Goal: Book appointment/travel/reservation

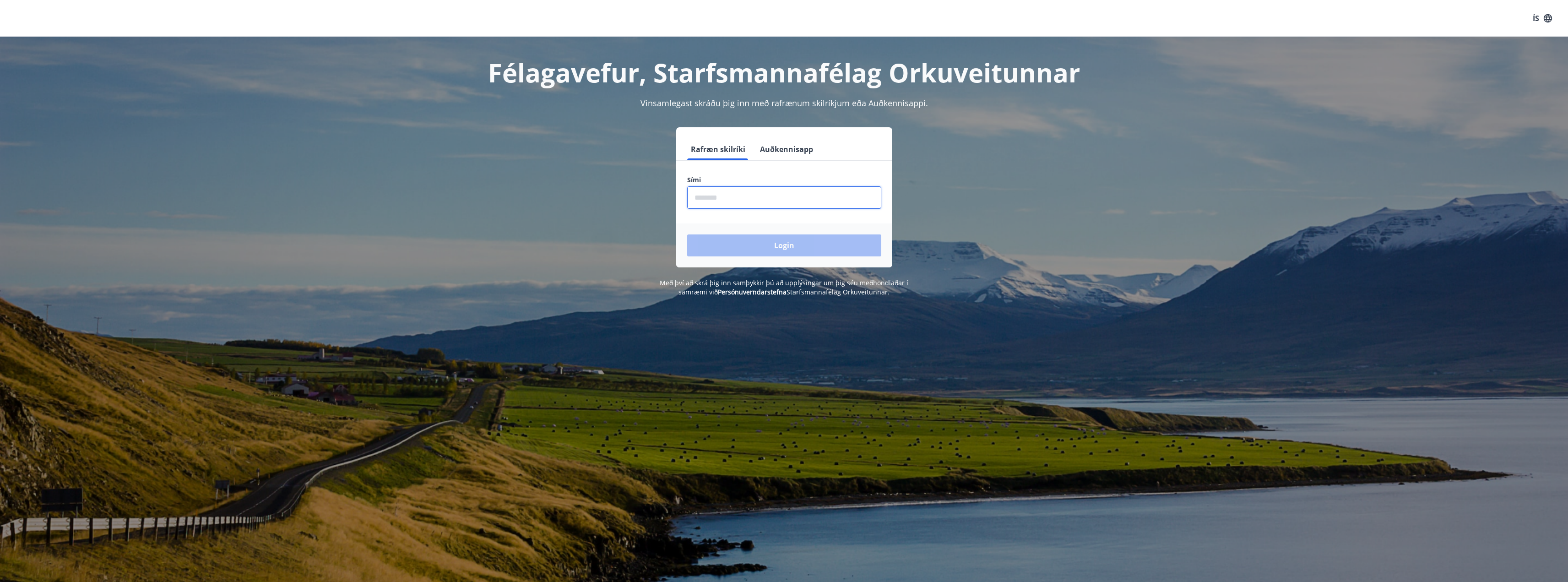
click at [719, 197] on input "phone" at bounding box center [784, 197] width 194 height 23
type input "********"
click at [687, 234] on button "Login" at bounding box center [784, 245] width 194 height 22
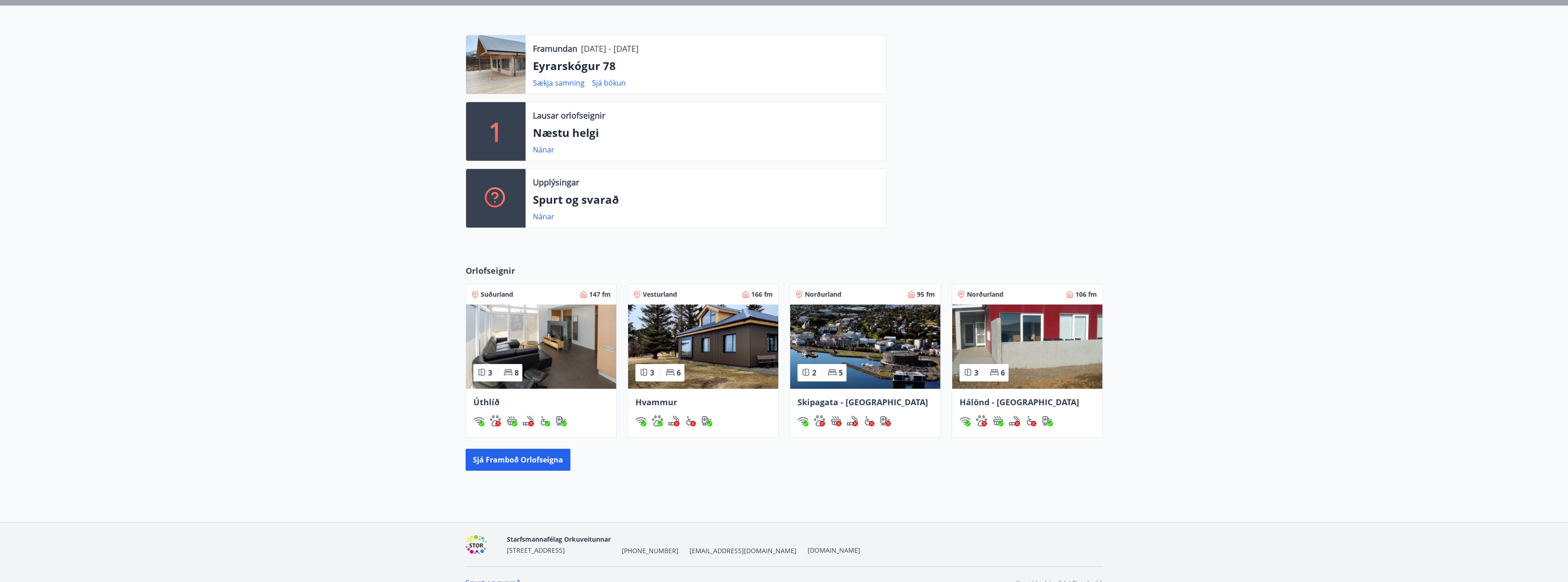
scroll to position [229, 0]
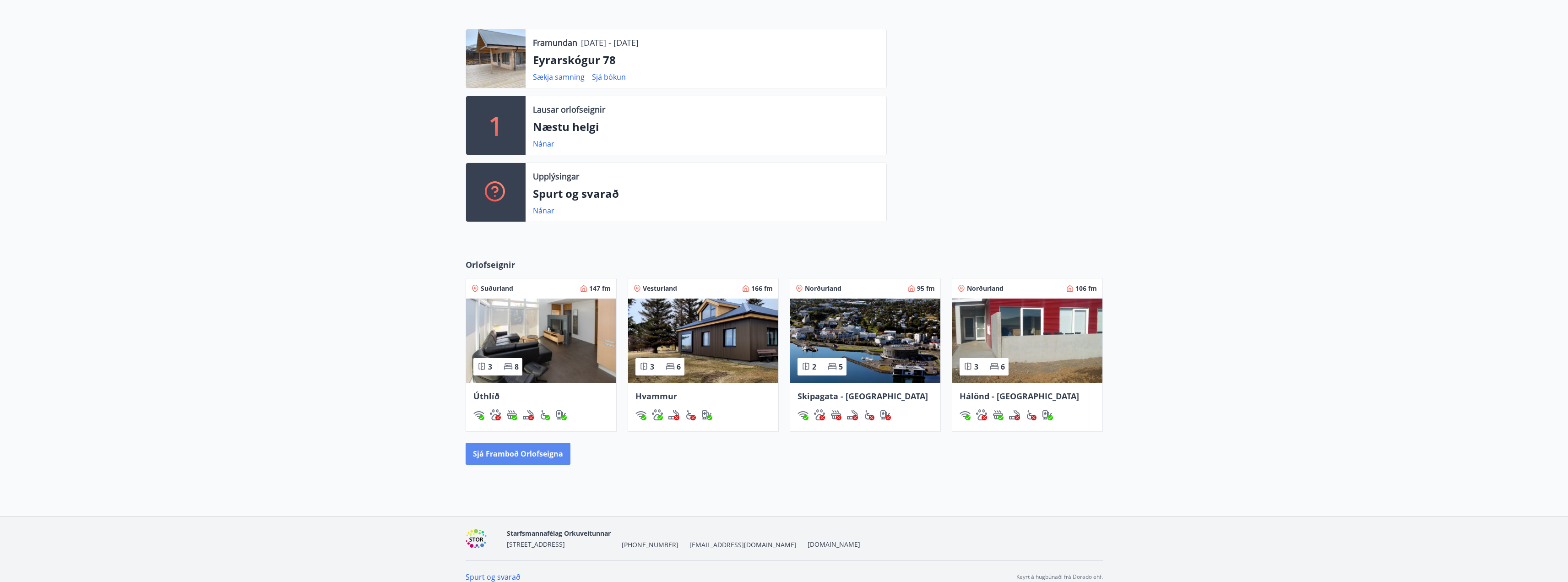
click at [512, 452] on button "Sjá framboð orlofseigna" at bounding box center [518, 454] width 105 height 22
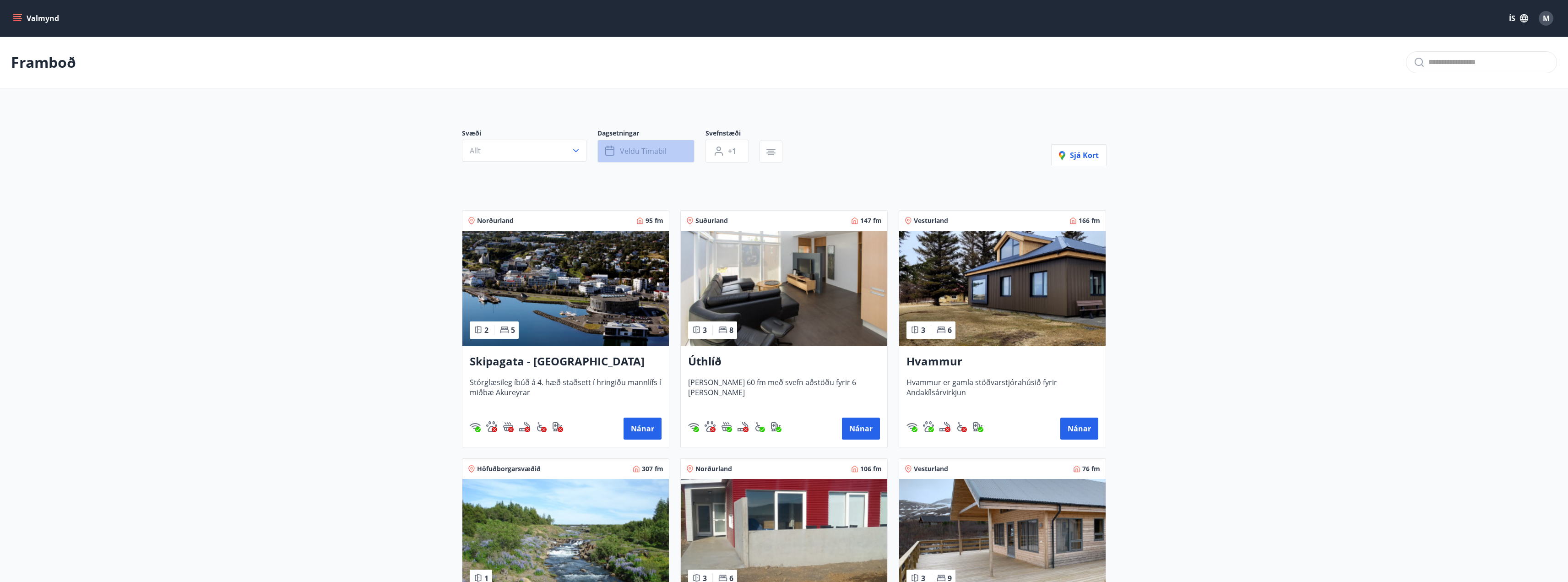
click at [662, 152] on span "Veldu tímabil" at bounding box center [643, 151] width 46 height 10
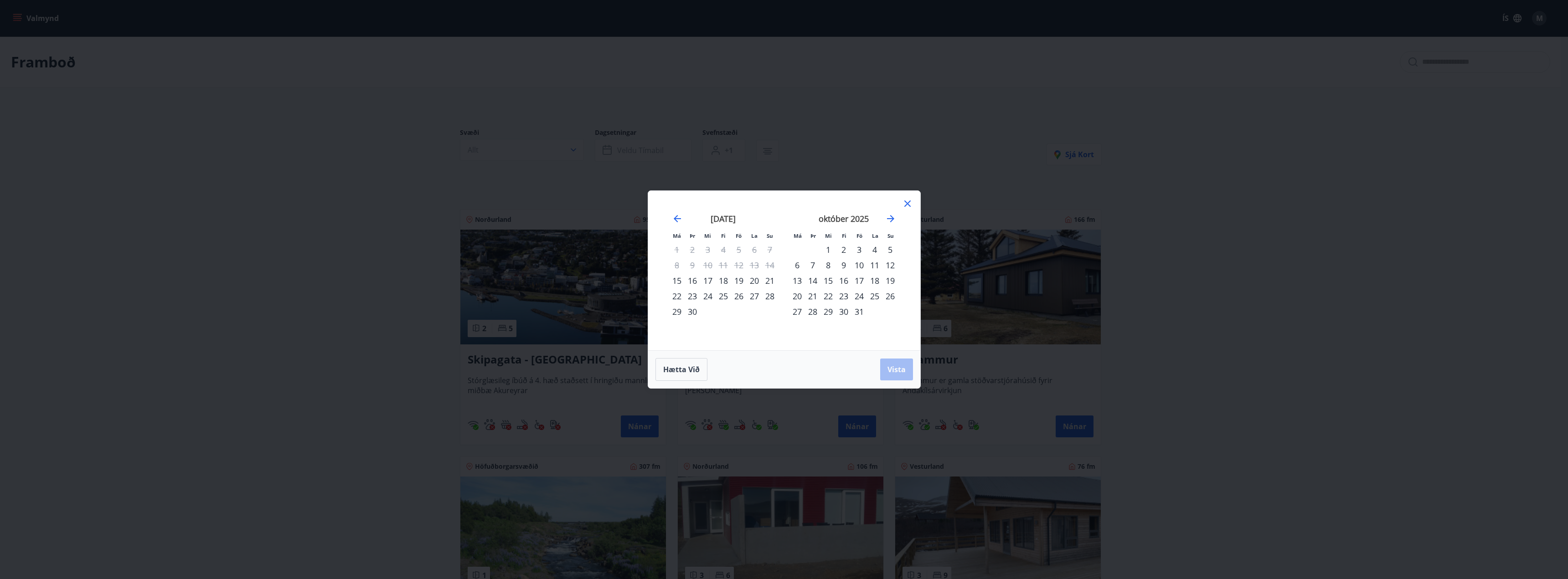
click at [907, 203] on icon at bounding box center [908, 203] width 6 height 6
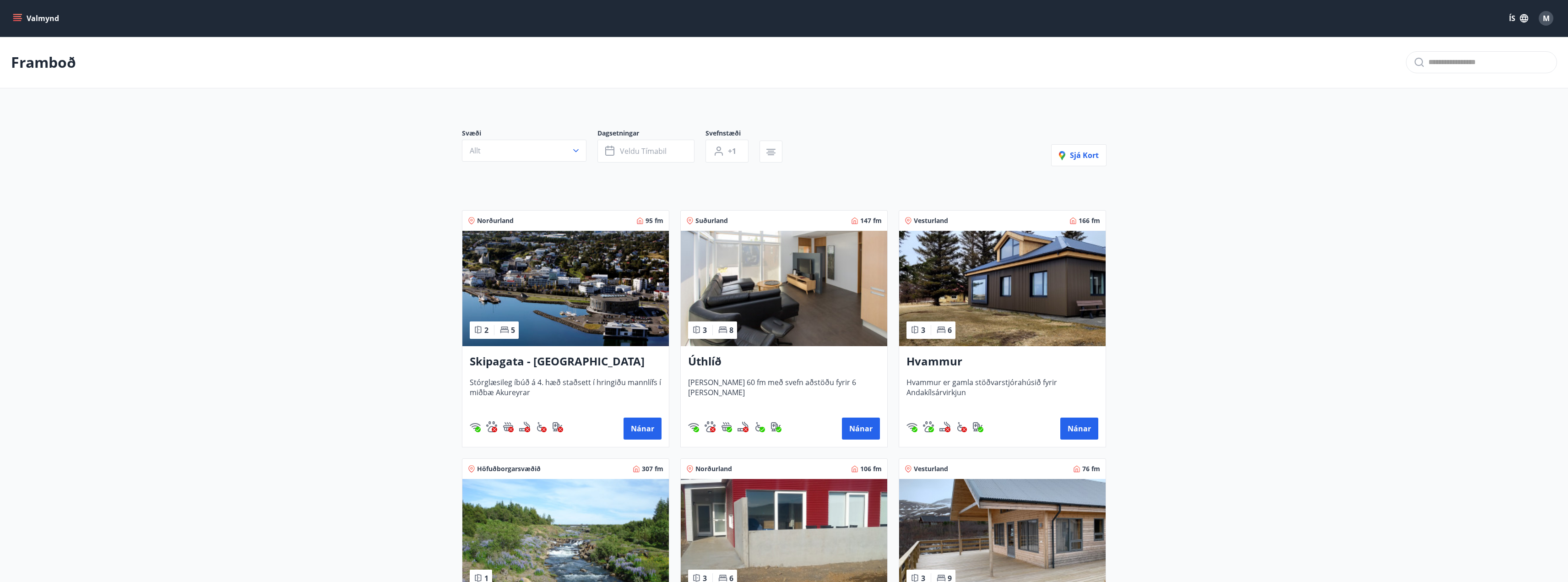
click at [45, 16] on button "Valmynd" at bounding box center [37, 18] width 52 height 17
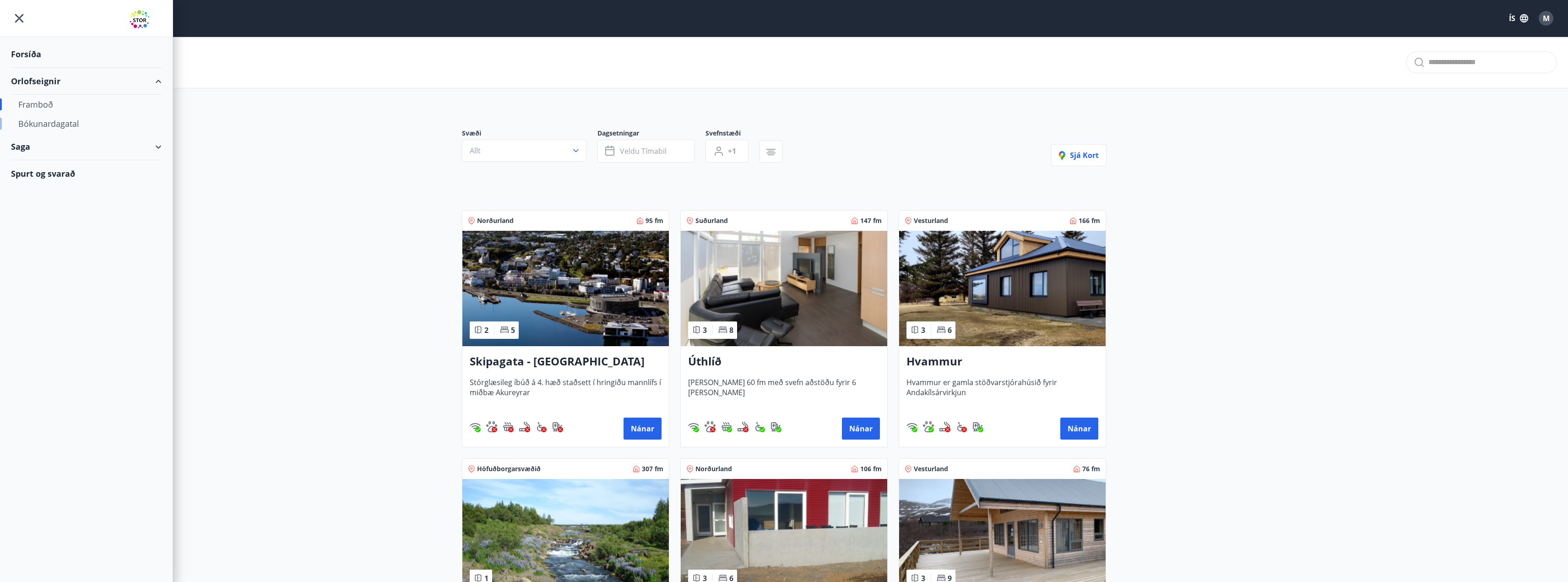
click at [64, 124] on div "Bókunardagatal" at bounding box center [86, 123] width 136 height 19
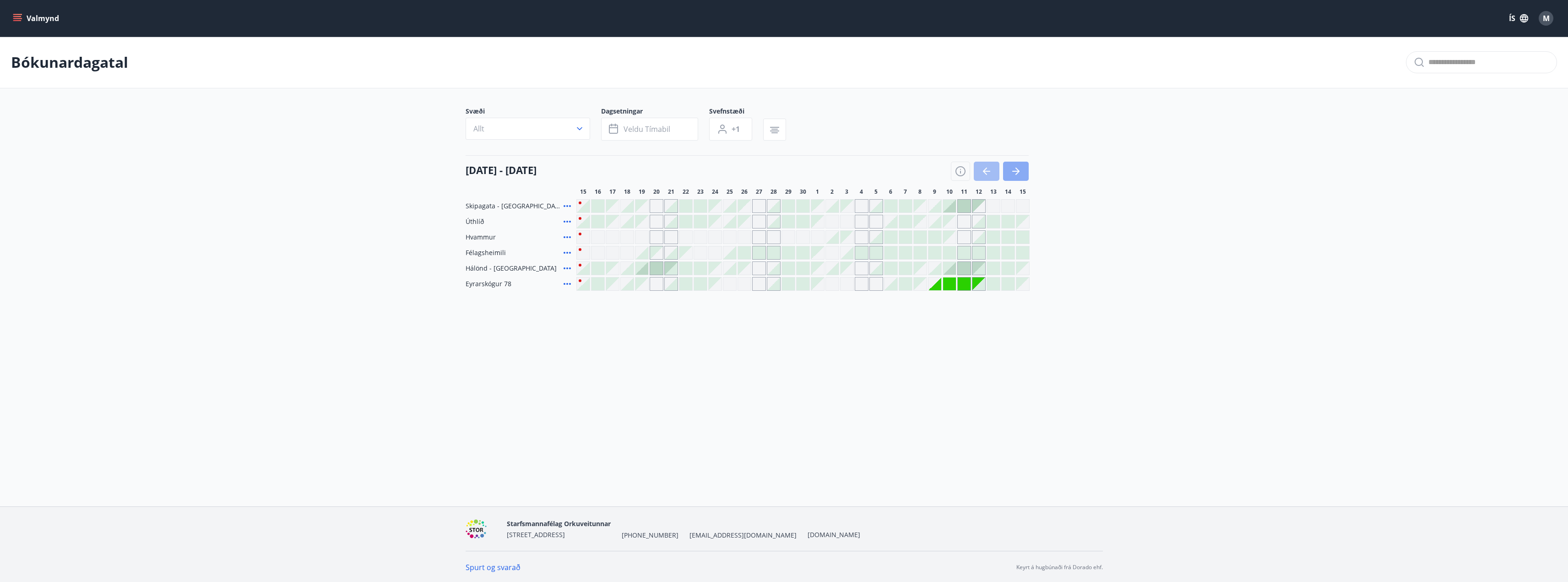
click at [1021, 171] on icon "button" at bounding box center [1016, 171] width 11 height 11
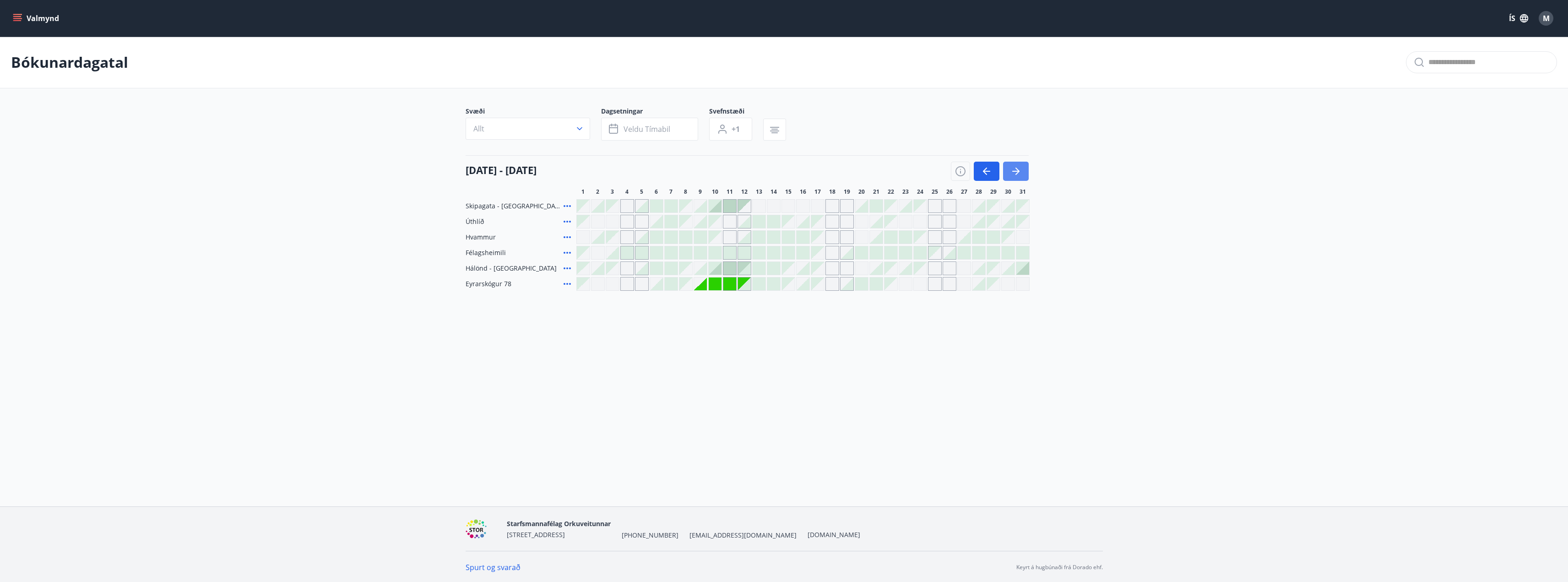
click at [1017, 169] on icon "button" at bounding box center [1017, 171] width 4 height 7
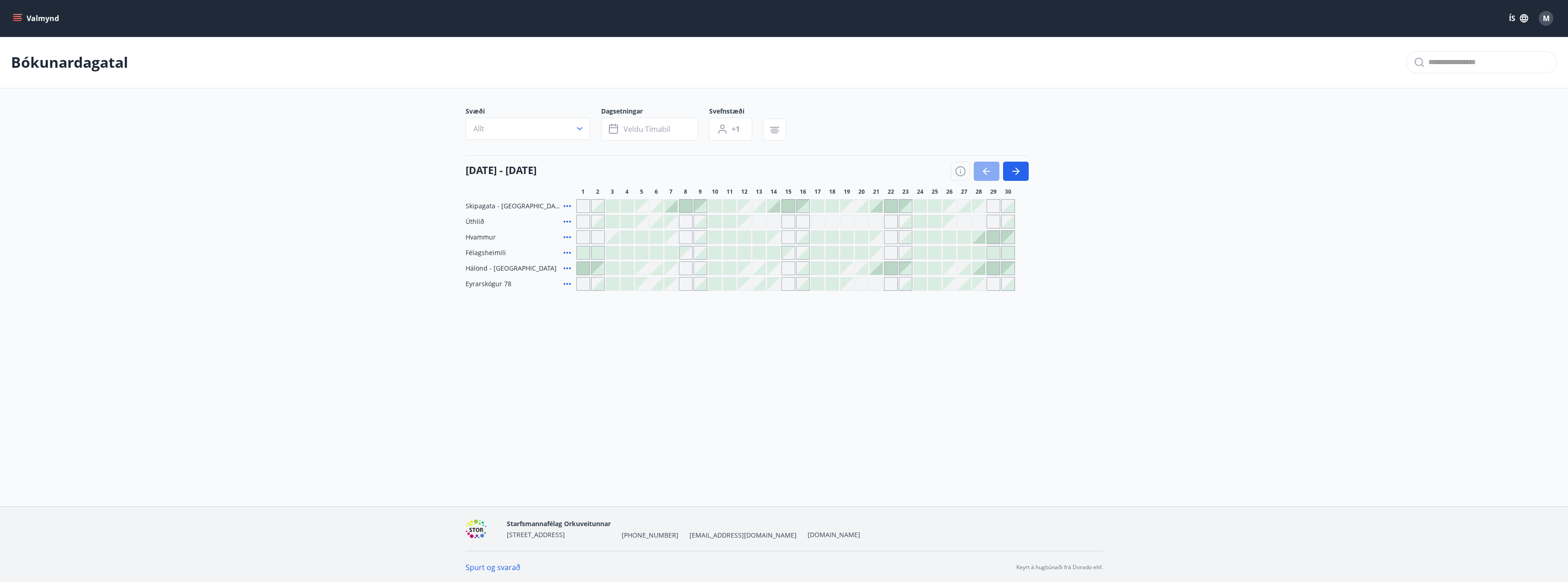
click at [984, 171] on icon "button" at bounding box center [985, 171] width 4 height 7
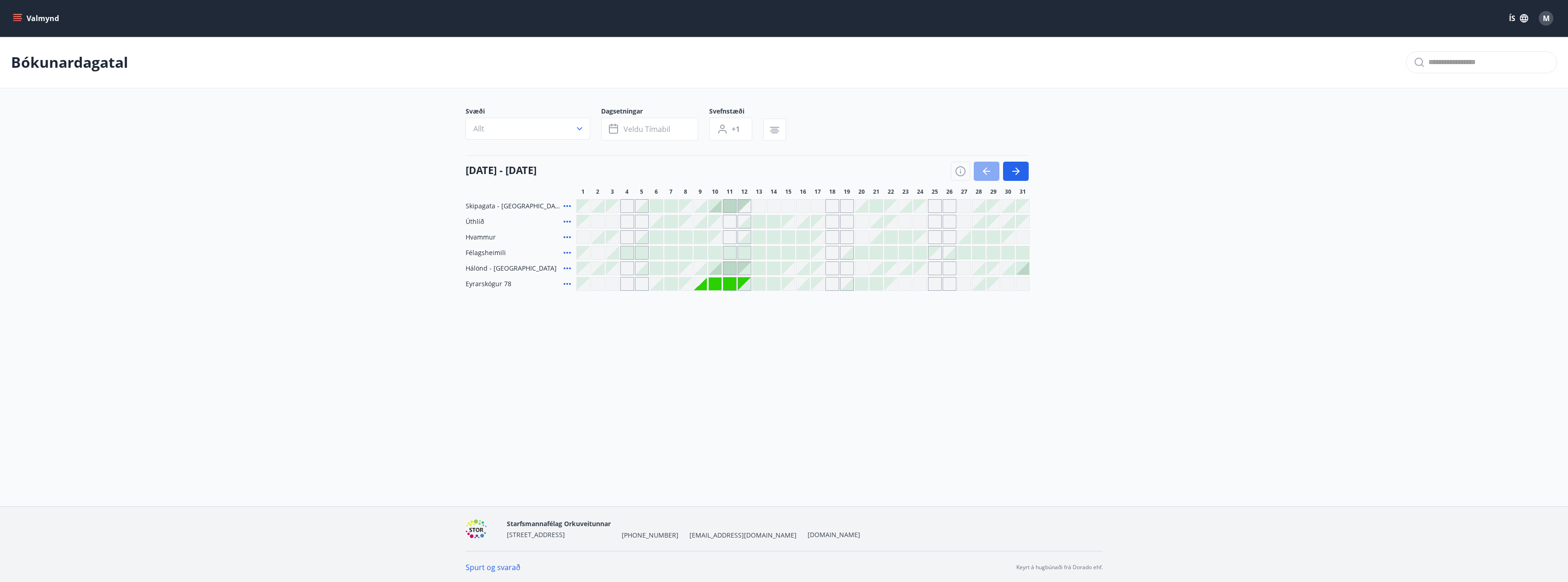
click at [984, 171] on icon "button" at bounding box center [985, 171] width 4 height 7
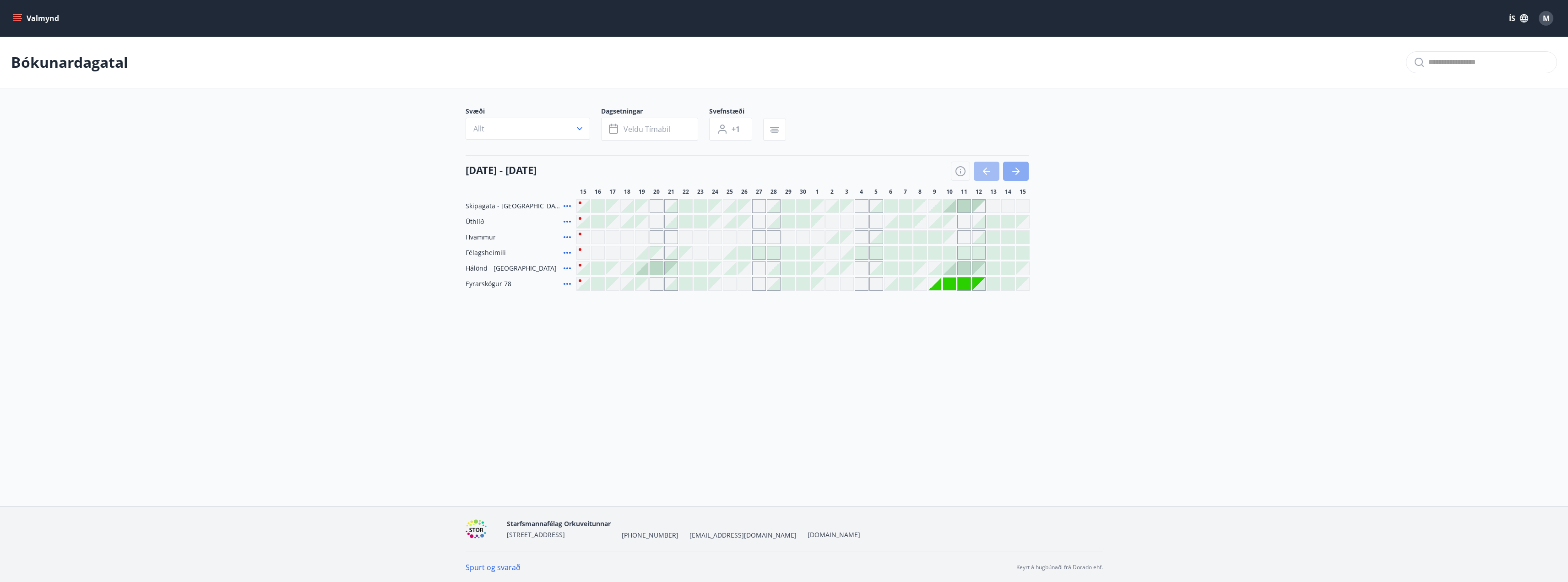
click at [1020, 171] on icon "button" at bounding box center [1016, 171] width 11 height 11
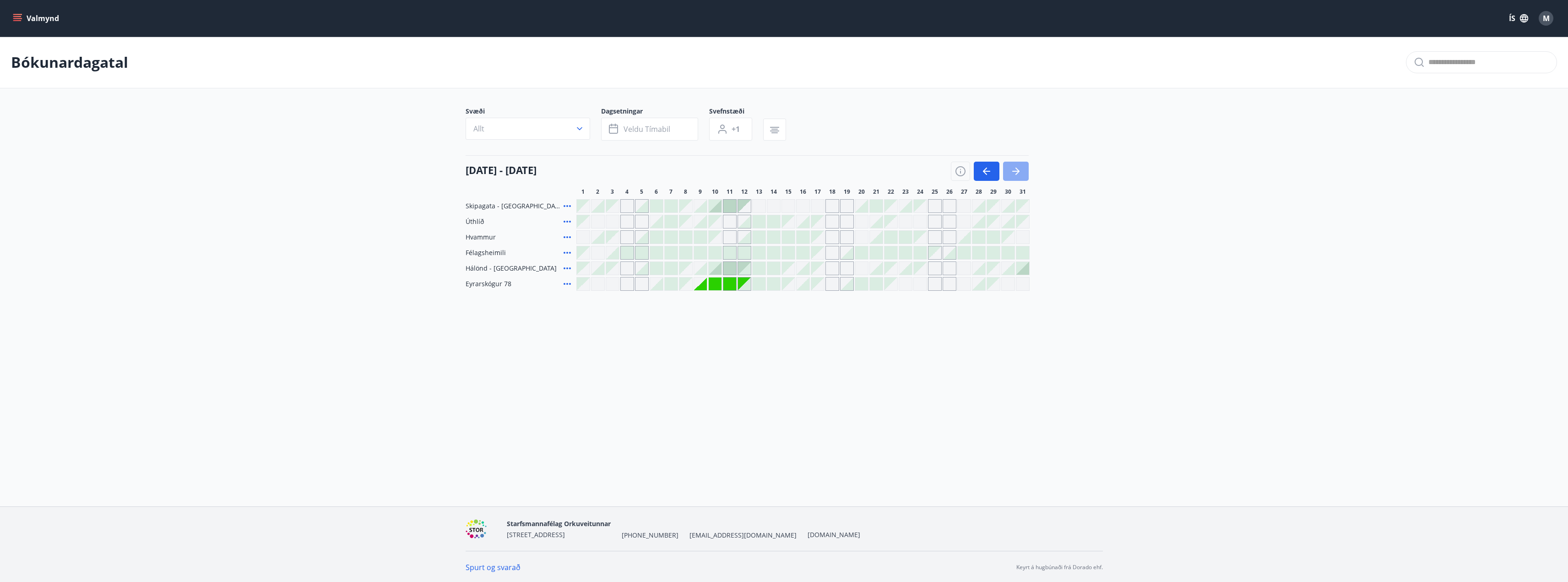
click at [1020, 171] on icon "button" at bounding box center [1016, 171] width 11 height 11
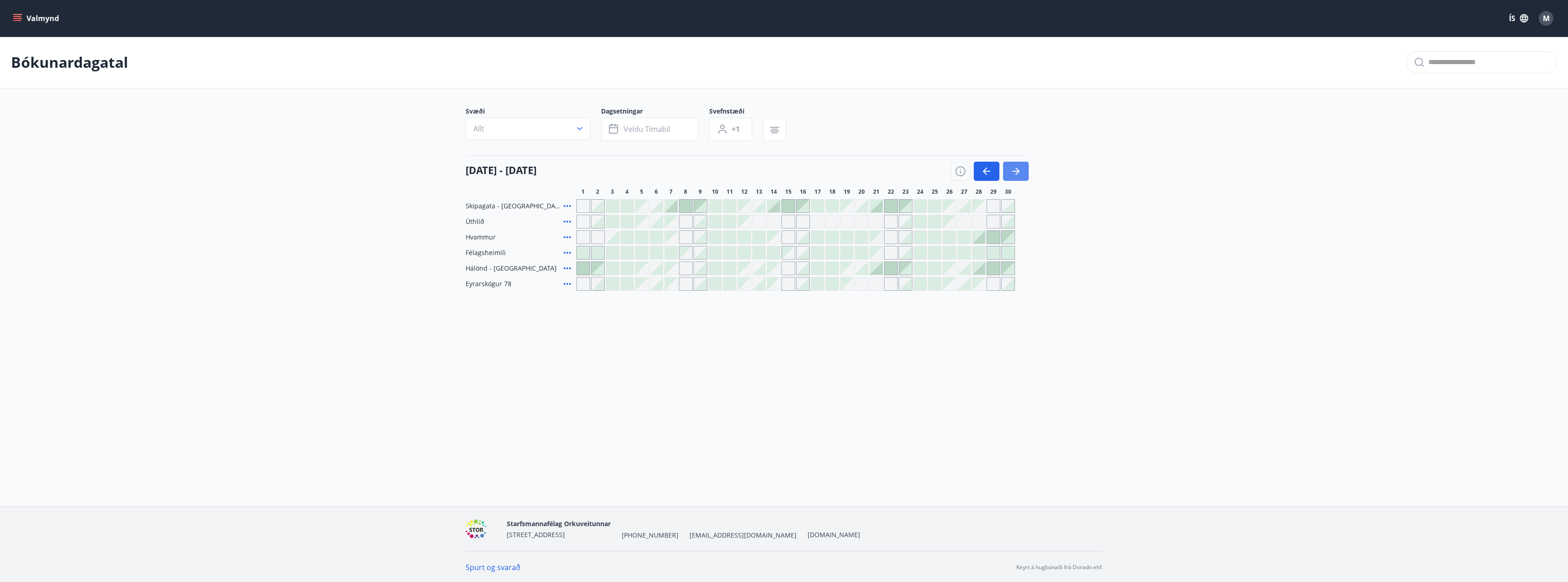
click at [1015, 171] on icon "button" at bounding box center [1016, 171] width 7 height 1
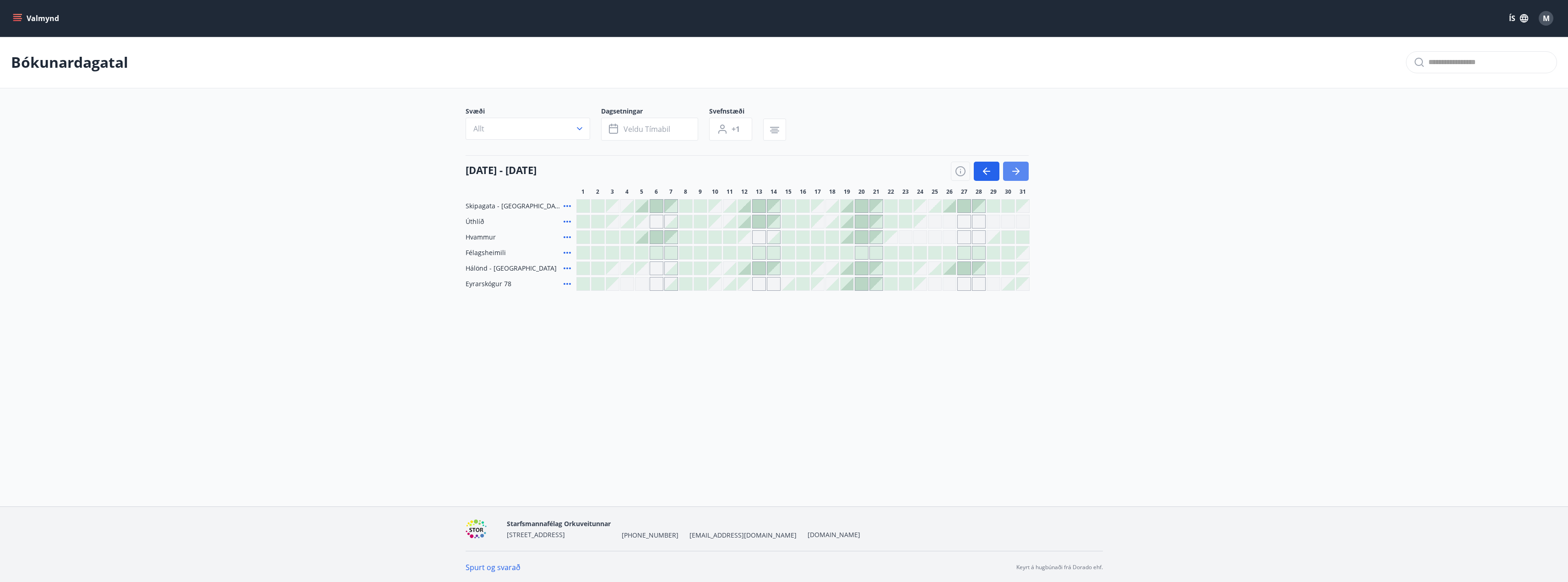
click at [1016, 172] on icon "button" at bounding box center [1016, 171] width 11 height 11
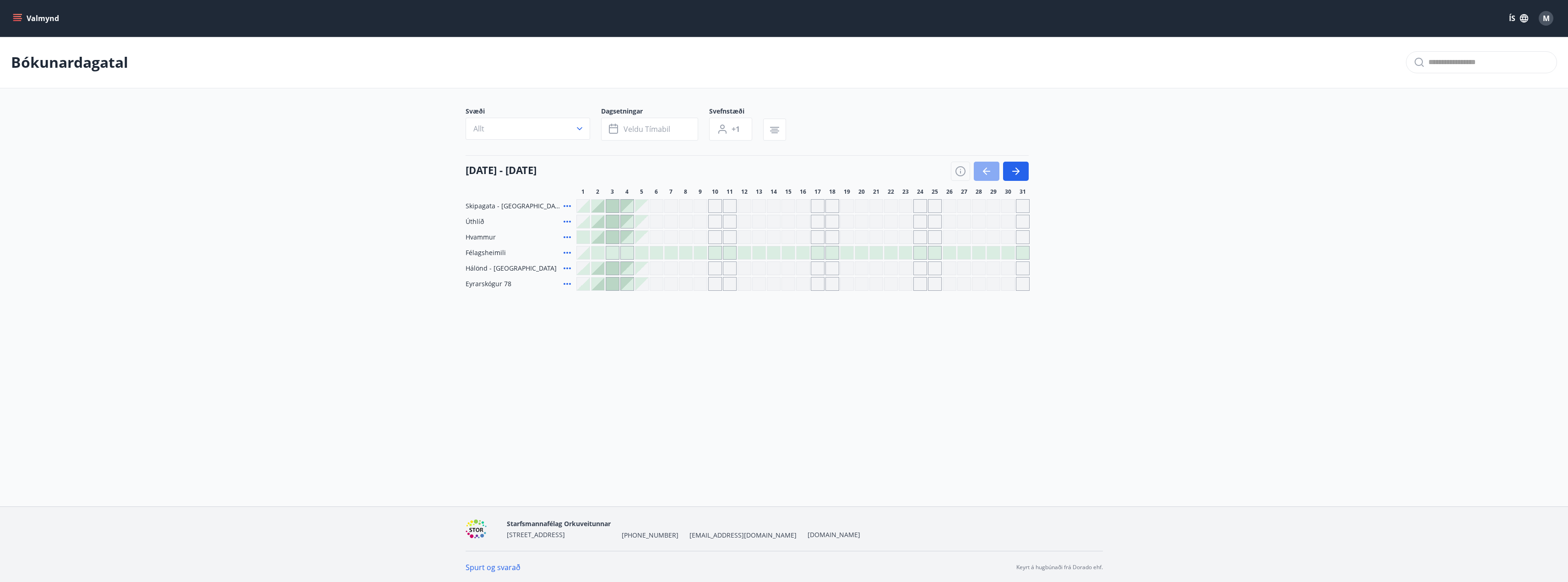
click at [988, 172] on icon "button" at bounding box center [987, 171] width 7 height 1
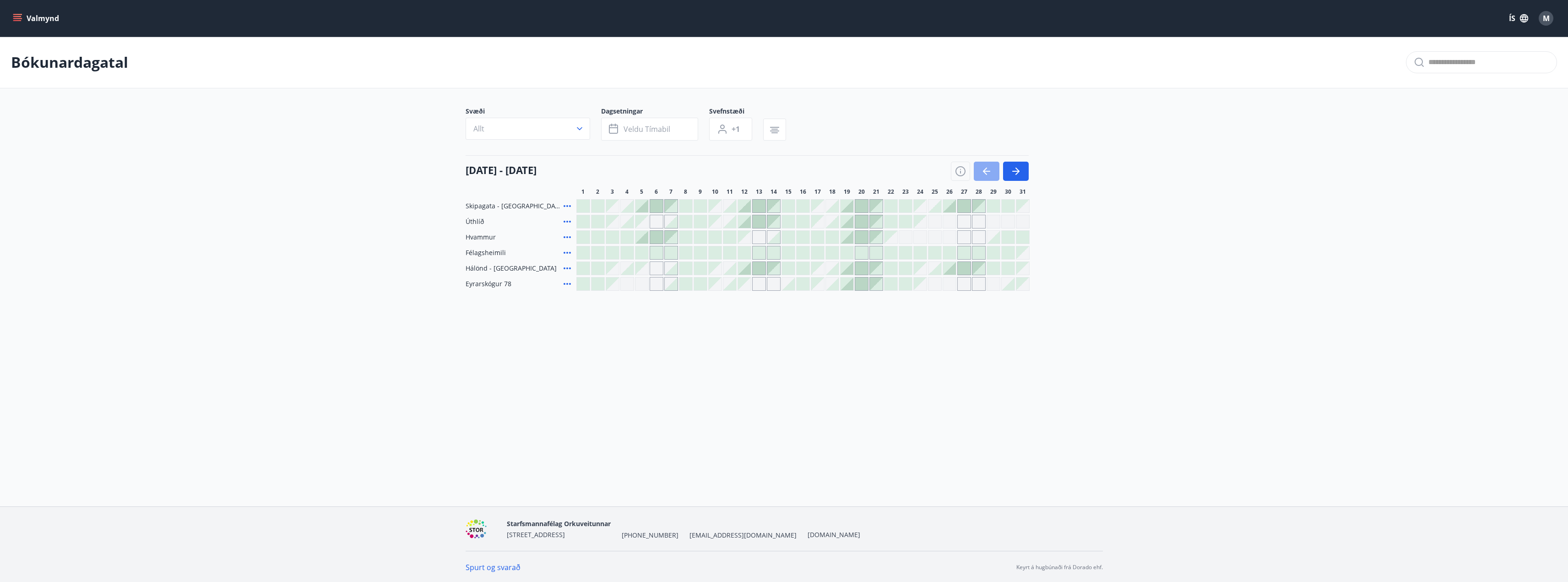
click at [987, 171] on icon "button" at bounding box center [987, 171] width 7 height 1
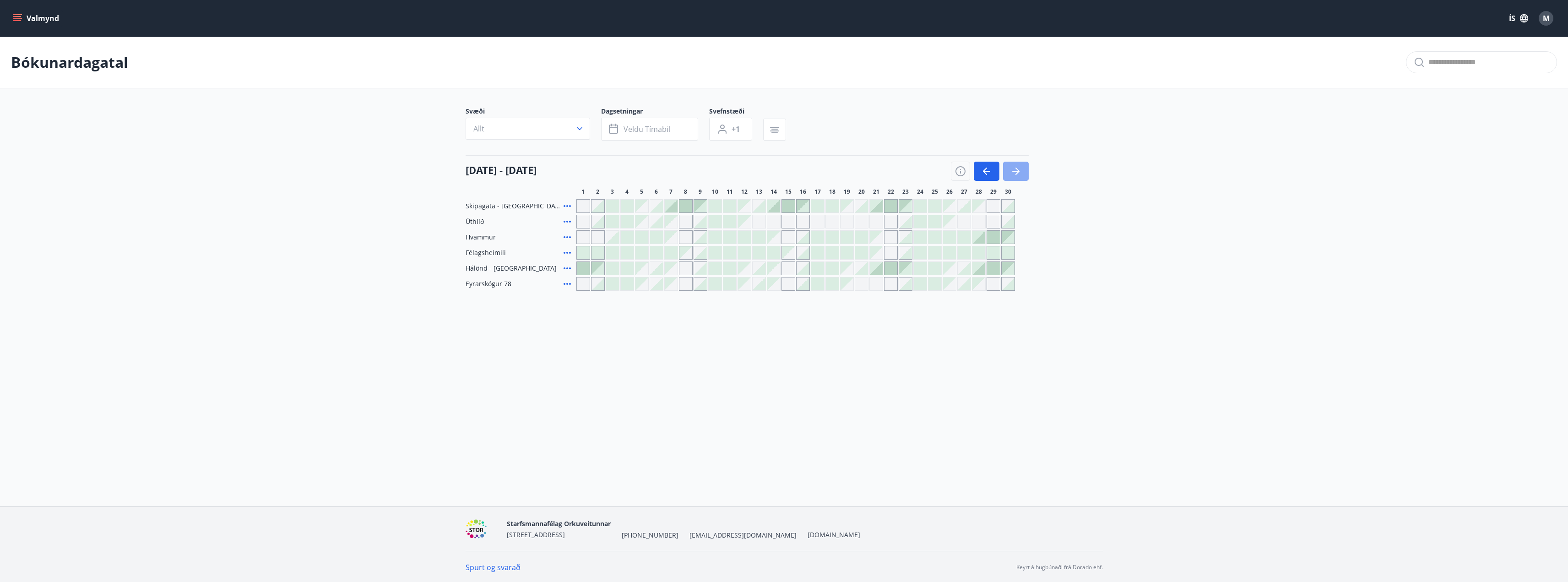
click at [1018, 174] on icon "button" at bounding box center [1016, 171] width 11 height 11
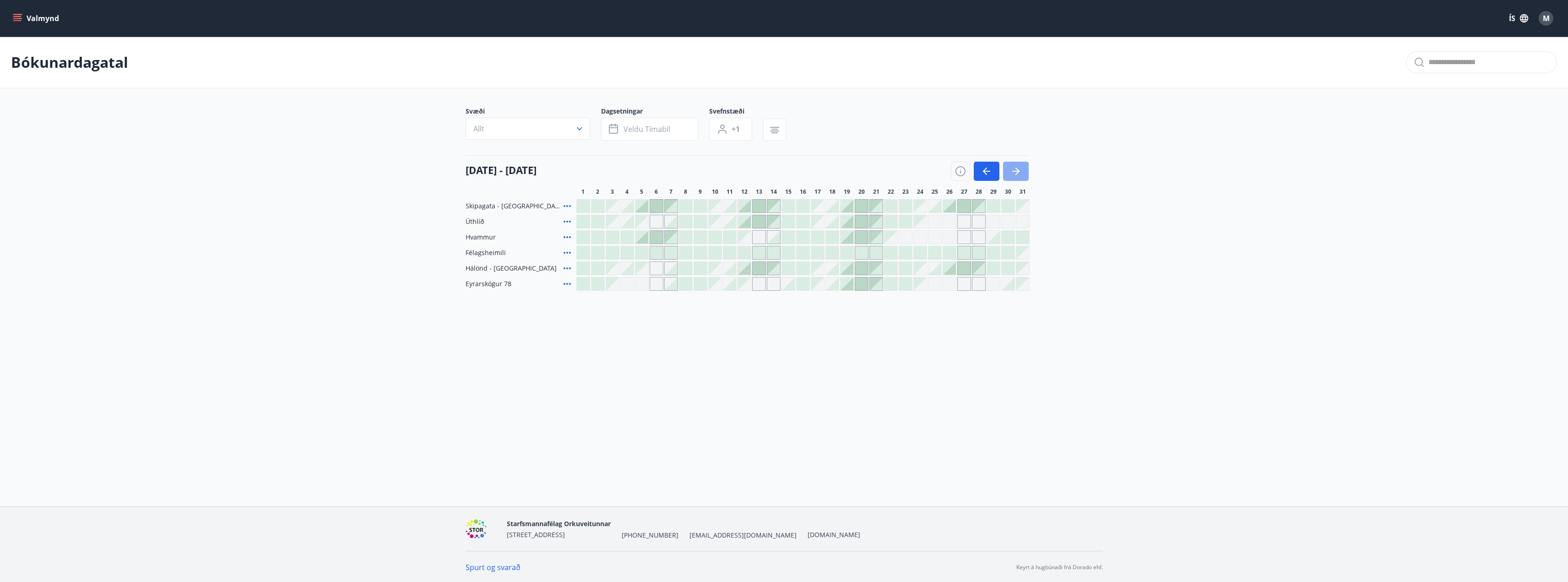
click at [1014, 172] on icon "button" at bounding box center [1016, 171] width 11 height 11
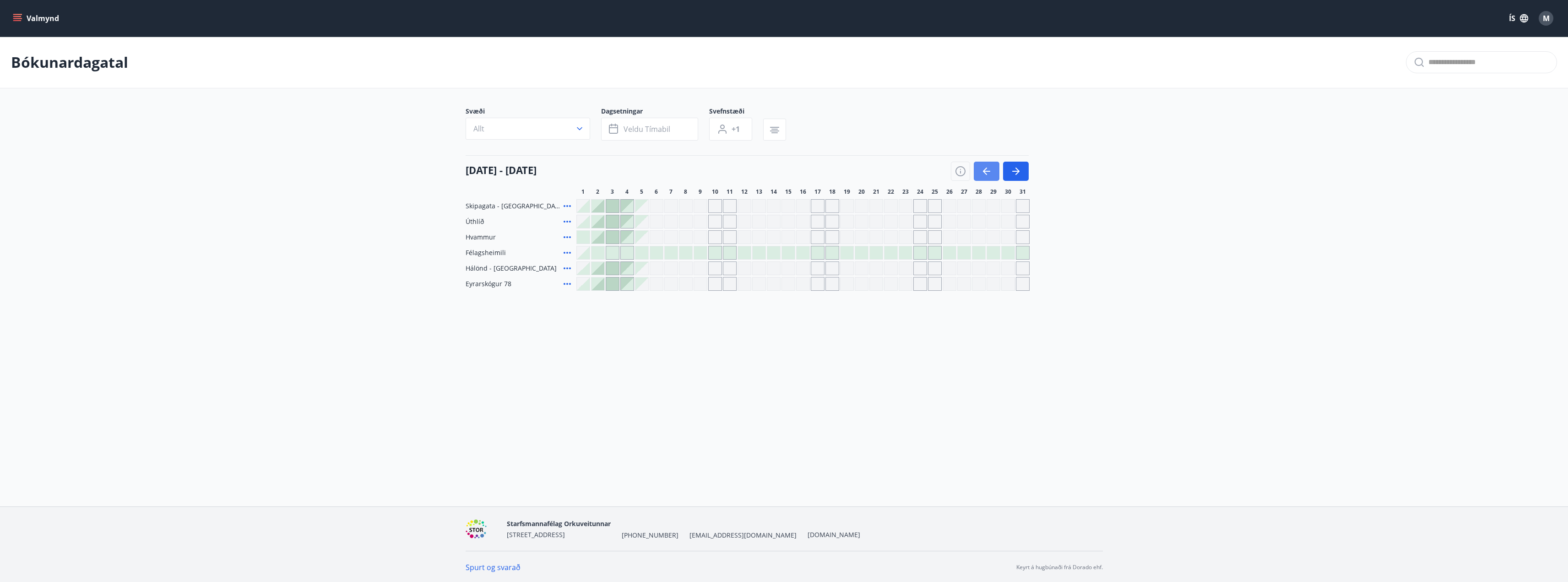
click at [988, 174] on icon "button" at bounding box center [987, 171] width 11 height 11
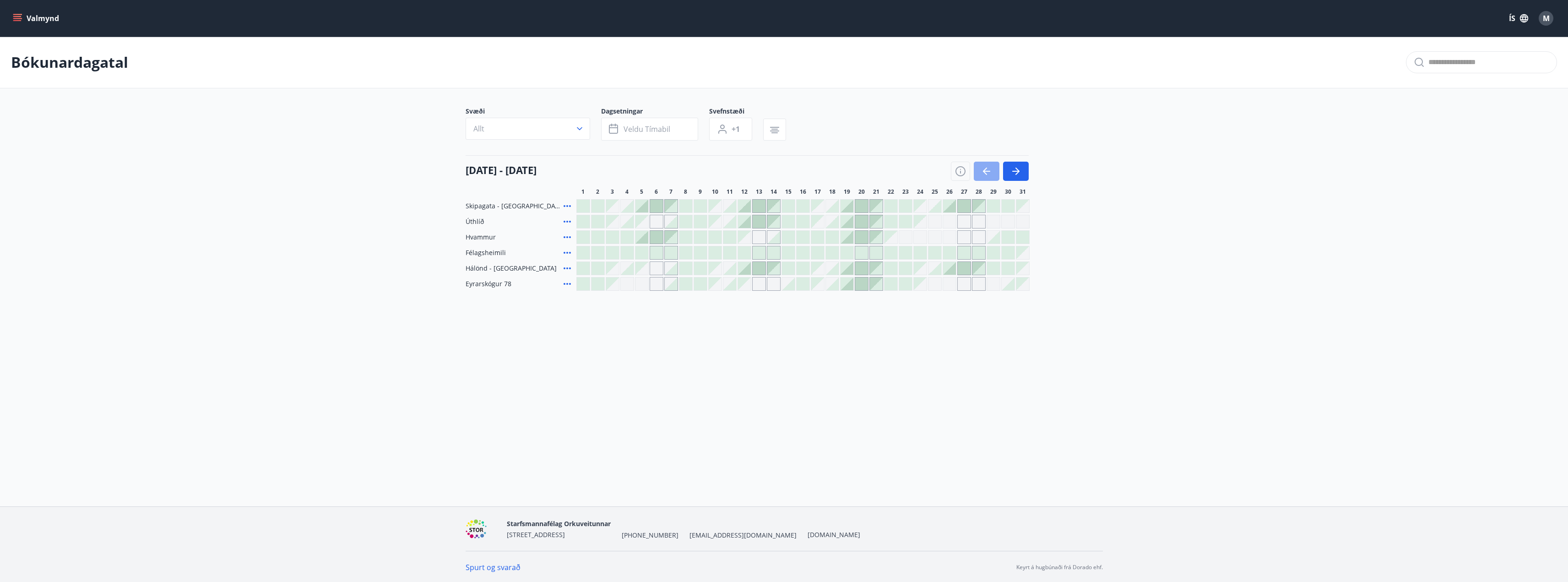
click at [988, 169] on icon "button" at bounding box center [987, 171] width 11 height 11
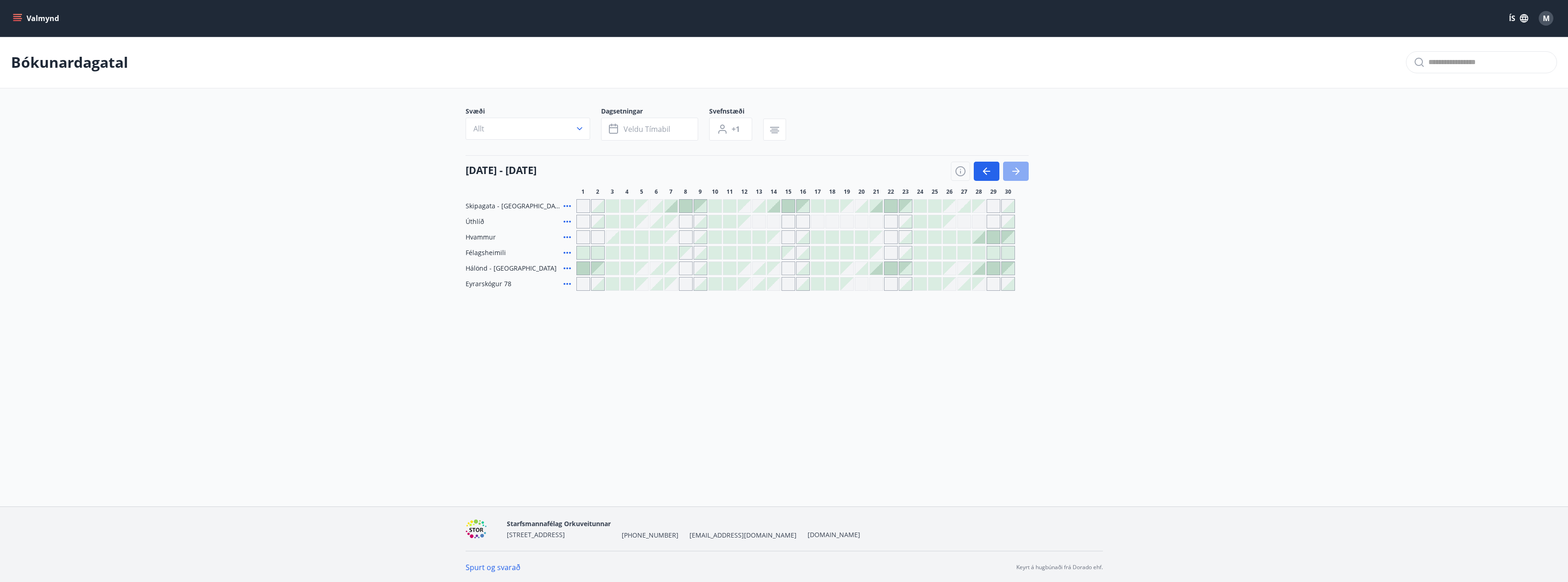
click at [1018, 167] on icon "button" at bounding box center [1016, 171] width 11 height 11
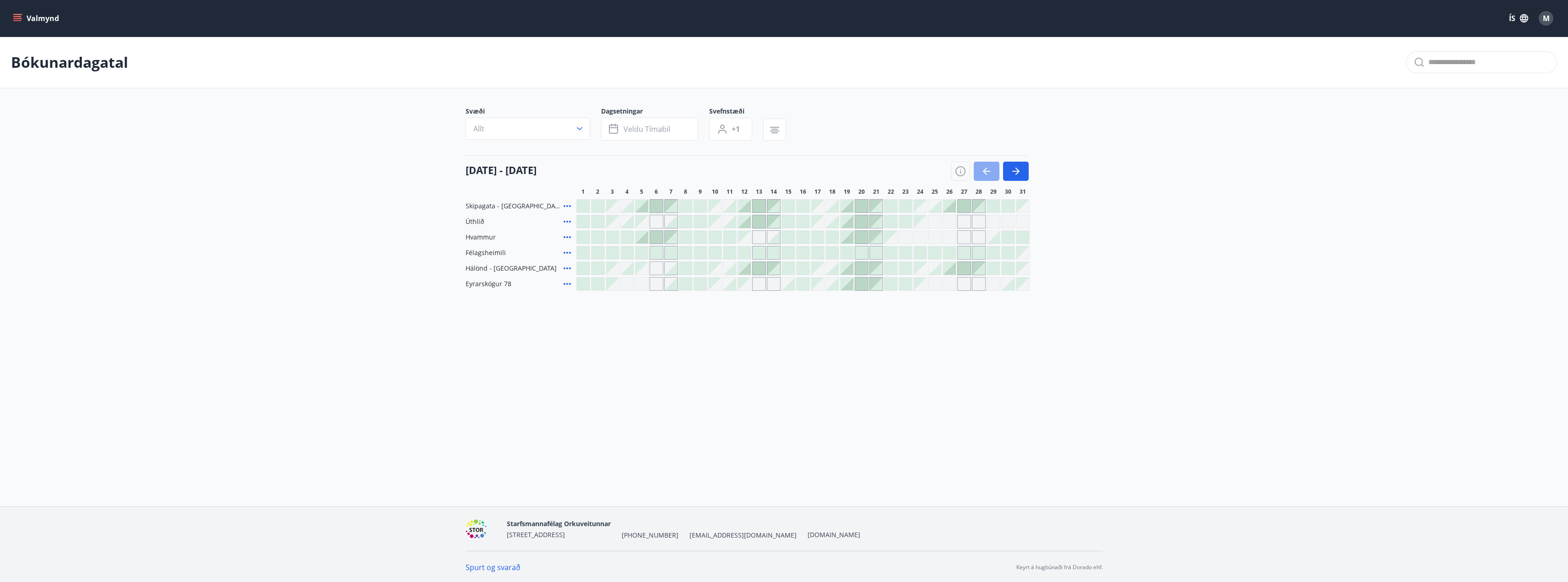
click at [984, 167] on icon "button" at bounding box center [987, 171] width 11 height 11
